Goal: Task Accomplishment & Management: Use online tool/utility

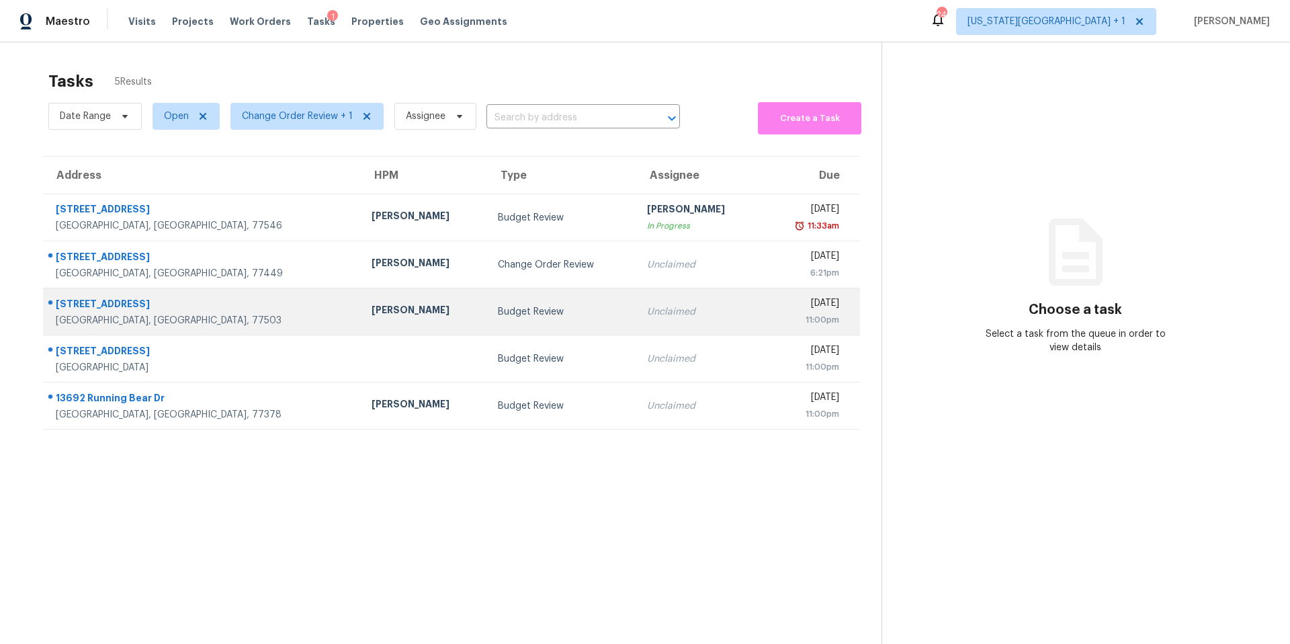
click at [372, 313] on div "[PERSON_NAME]" at bounding box center [424, 311] width 105 height 17
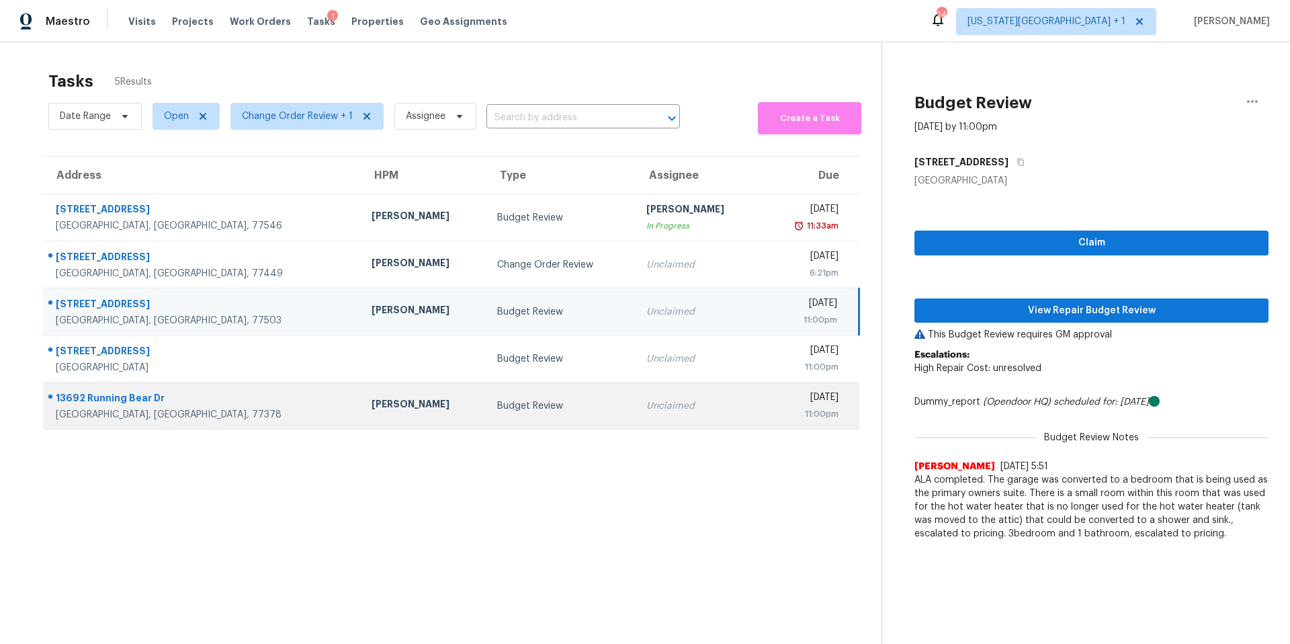
click at [372, 399] on div "[PERSON_NAME]" at bounding box center [424, 405] width 105 height 17
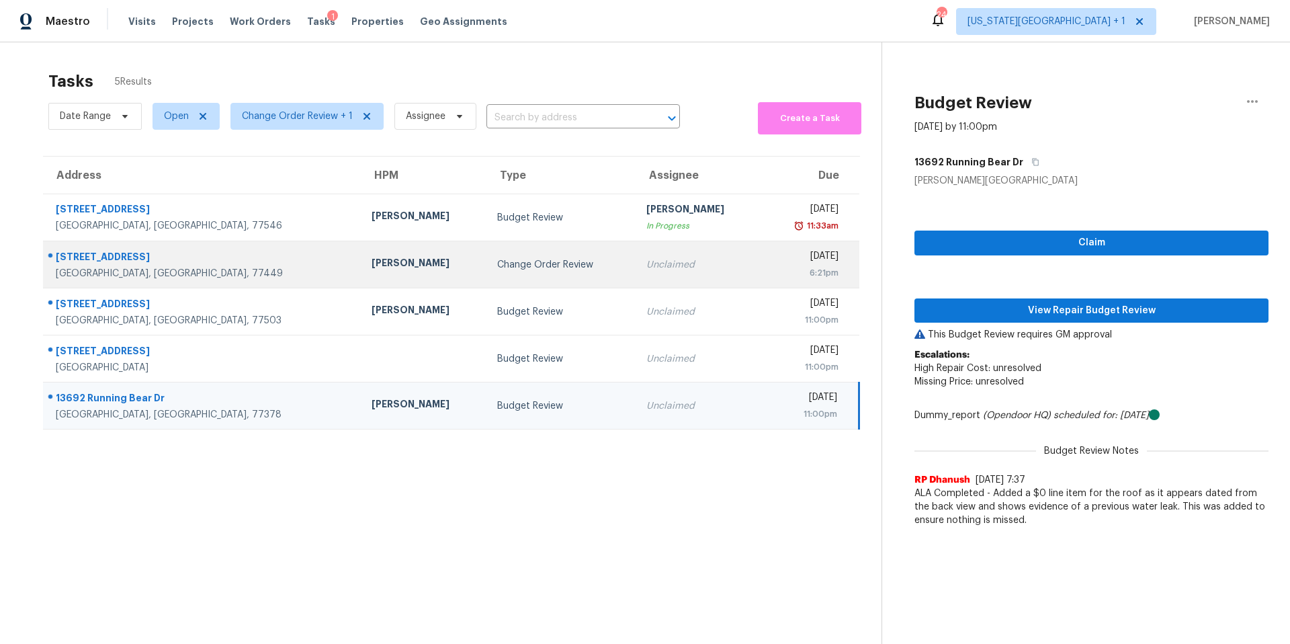
click at [372, 272] on div "[PERSON_NAME]" at bounding box center [424, 264] width 105 height 17
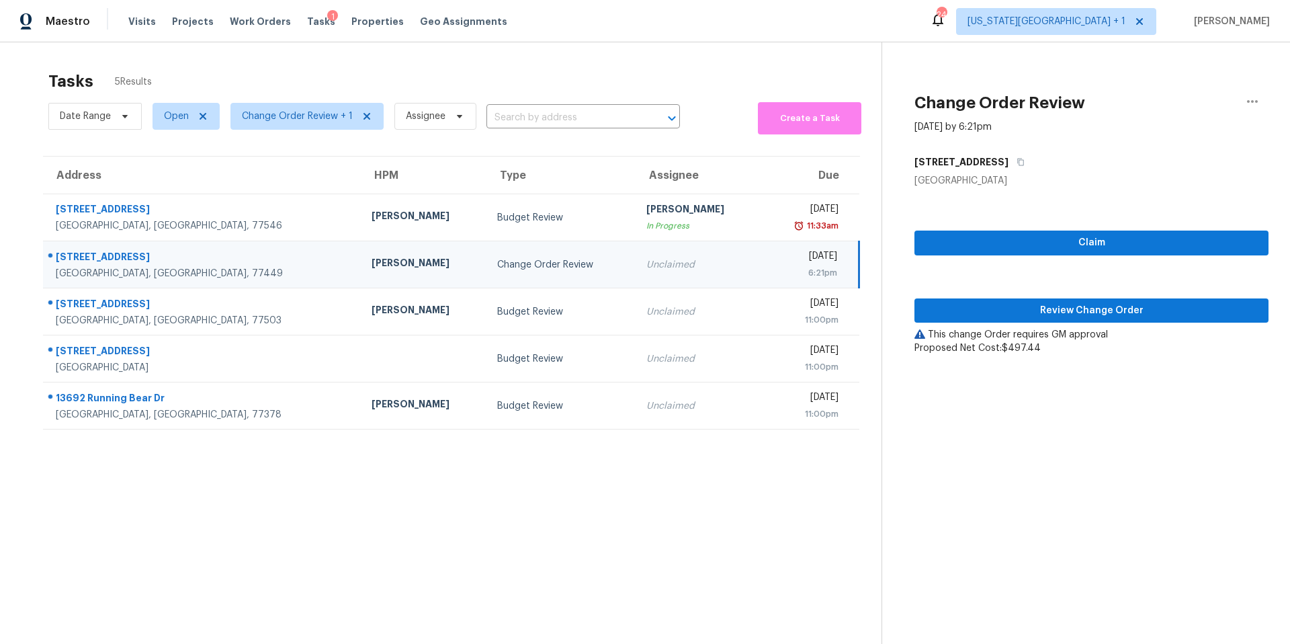
click at [372, 267] on div "[PERSON_NAME]" at bounding box center [424, 264] width 105 height 17
click at [290, 112] on span "Change Order Review + 1" at bounding box center [297, 116] width 111 height 13
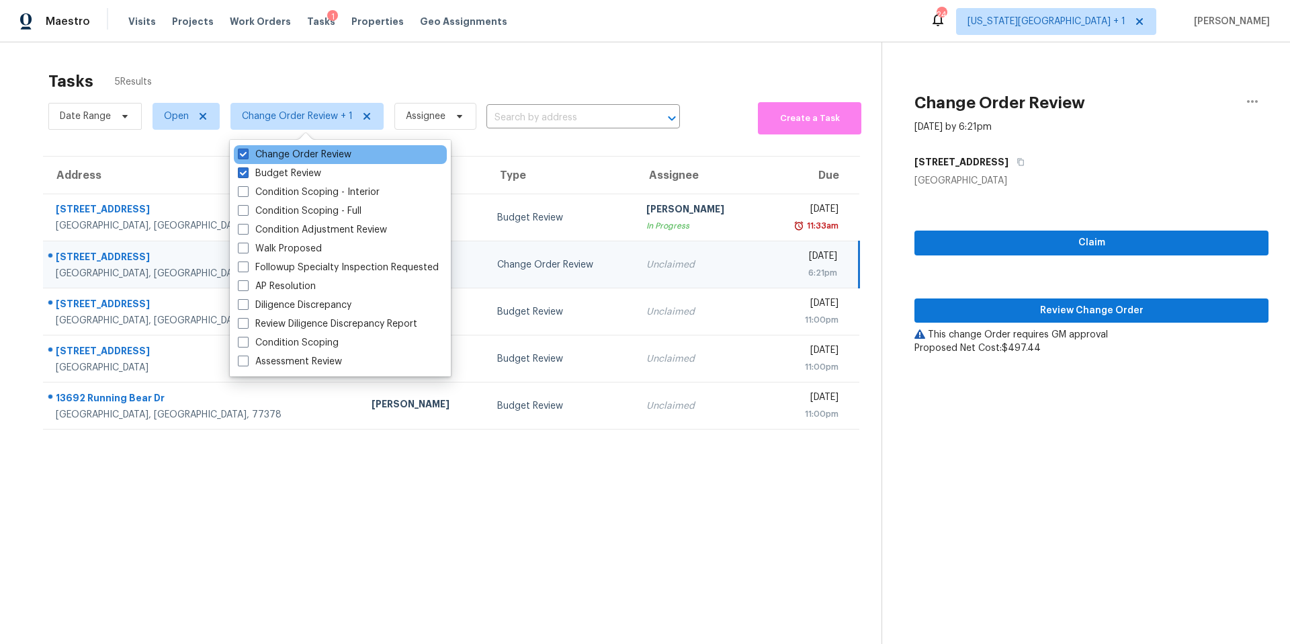
click at [253, 145] on div "Change Order Review" at bounding box center [340, 154] width 213 height 19
click at [252, 153] on label "Change Order Review" at bounding box center [295, 154] width 114 height 13
click at [247, 153] on input "Change Order Review" at bounding box center [242, 152] width 9 height 9
checkbox input "false"
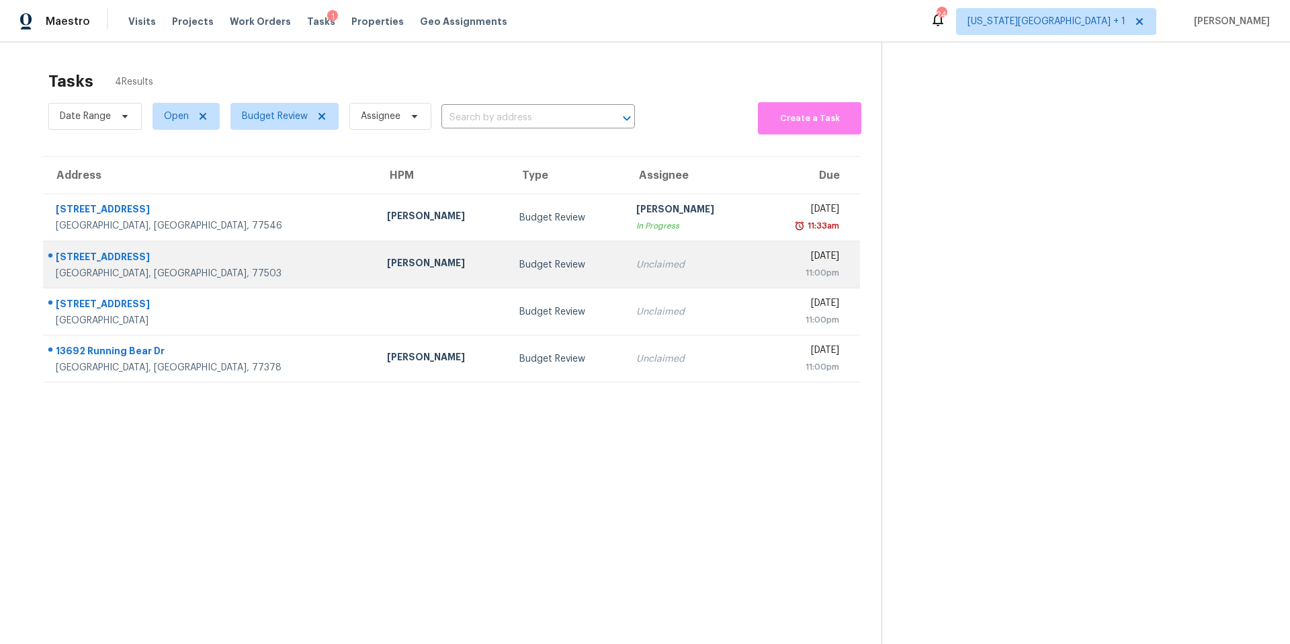
click at [387, 259] on div "[PERSON_NAME]" at bounding box center [442, 264] width 111 height 17
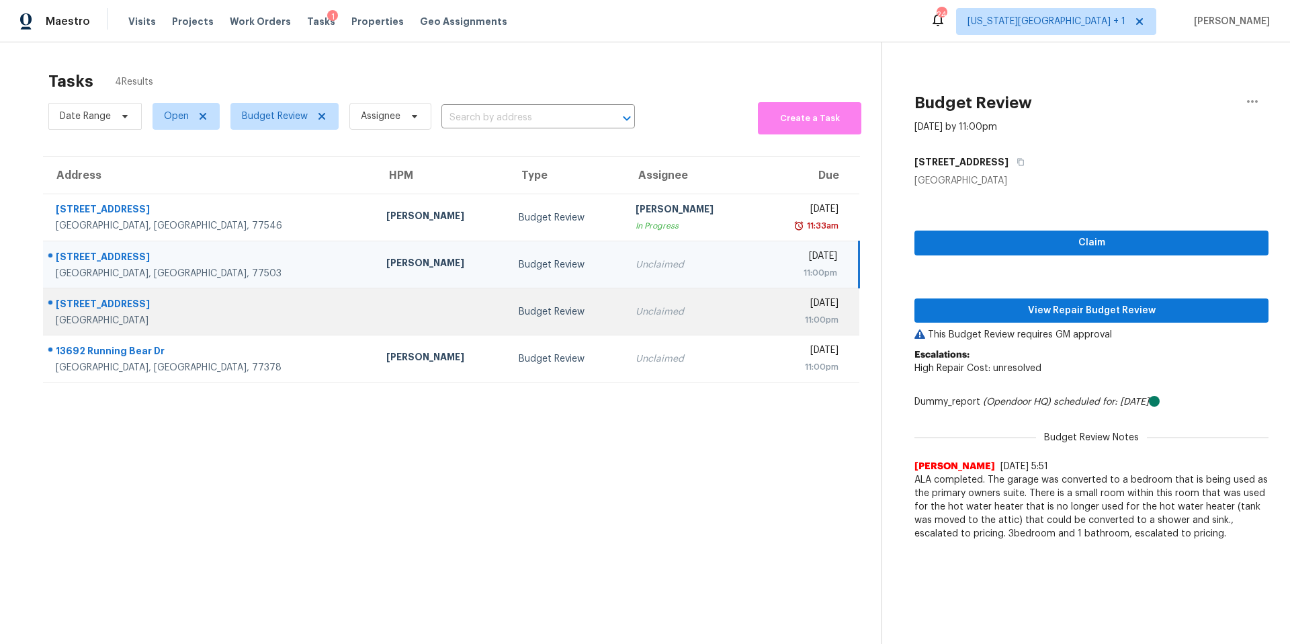
click at [376, 301] on td at bounding box center [442, 311] width 132 height 47
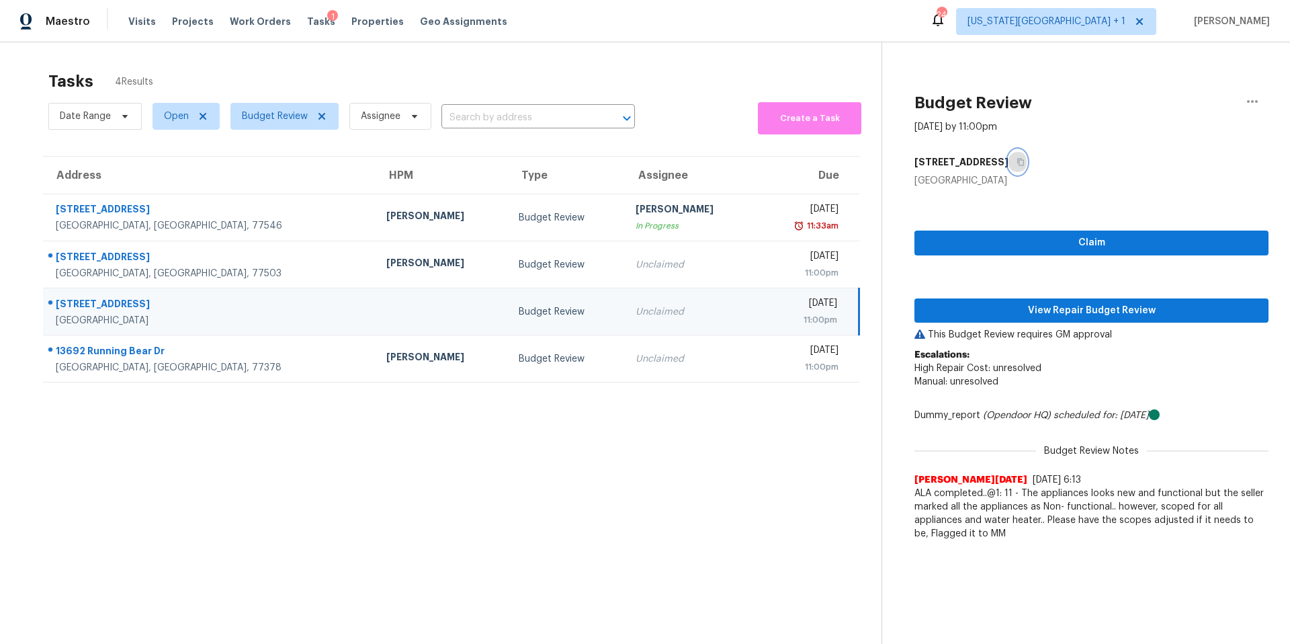
click at [1025, 161] on icon "button" at bounding box center [1021, 162] width 8 height 8
click at [987, 311] on span "View Repair Budget Review" at bounding box center [1091, 310] width 333 height 17
